Goal: Complete application form

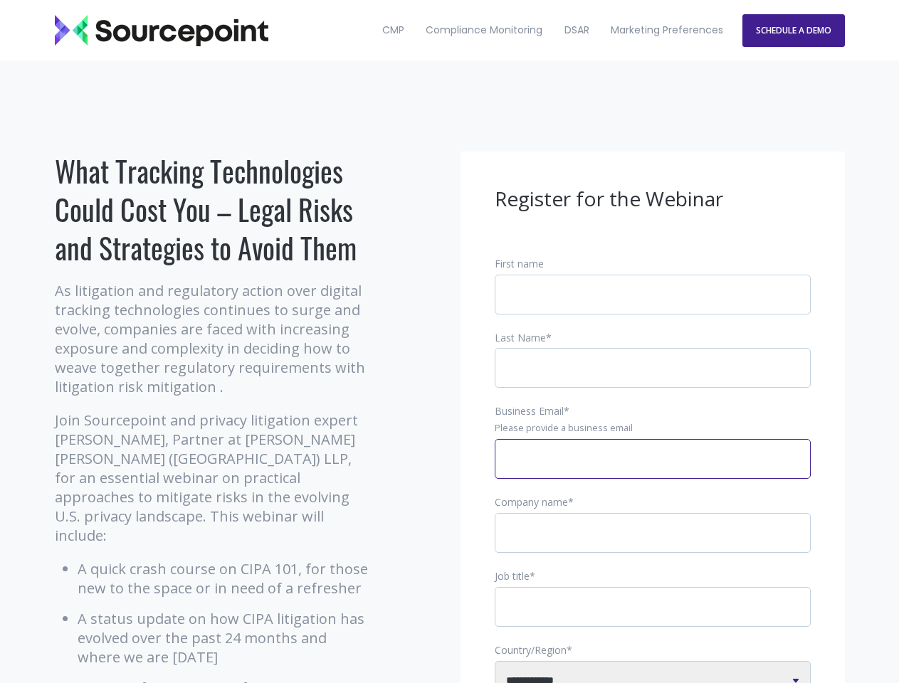
click at [653, 470] on input "Business Email *" at bounding box center [653, 459] width 316 height 40
